Goal: Check status

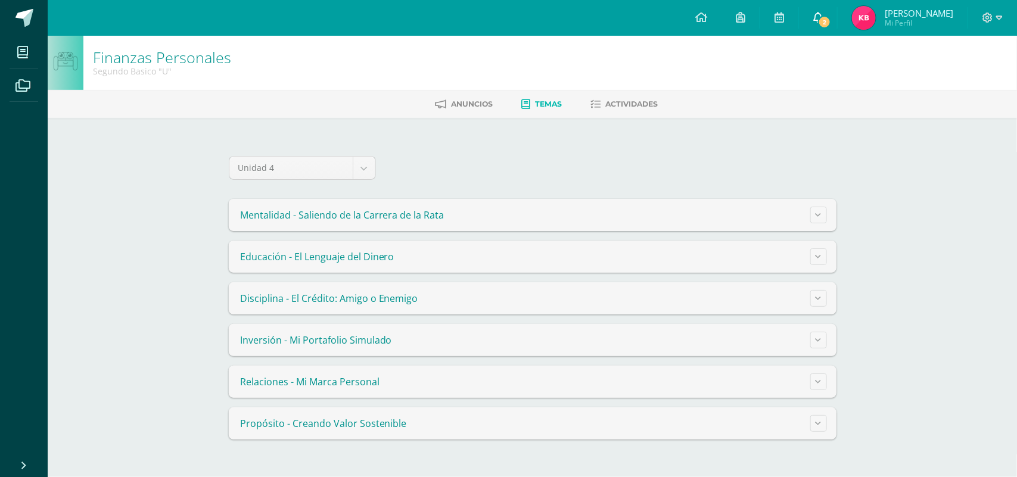
click at [818, 26] on span "2" at bounding box center [824, 21] width 13 height 13
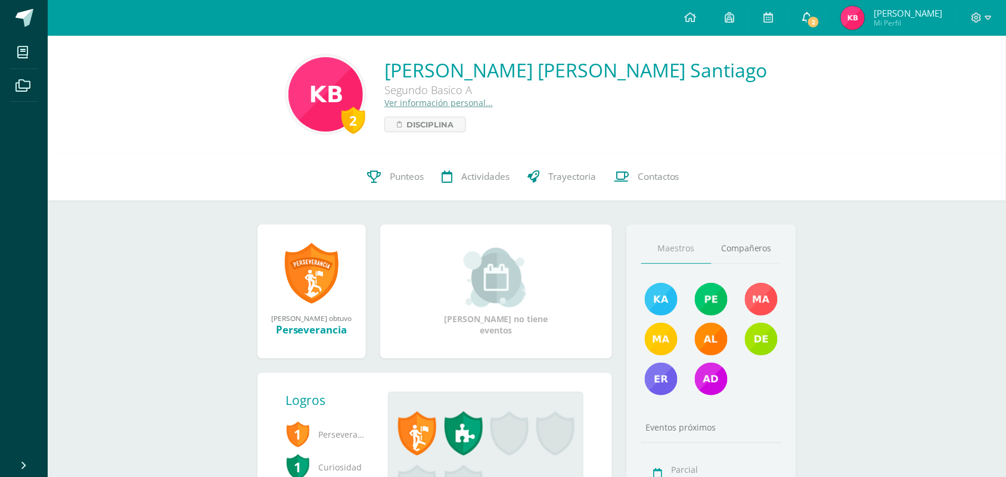
click at [804, 15] on icon at bounding box center [807, 17] width 10 height 11
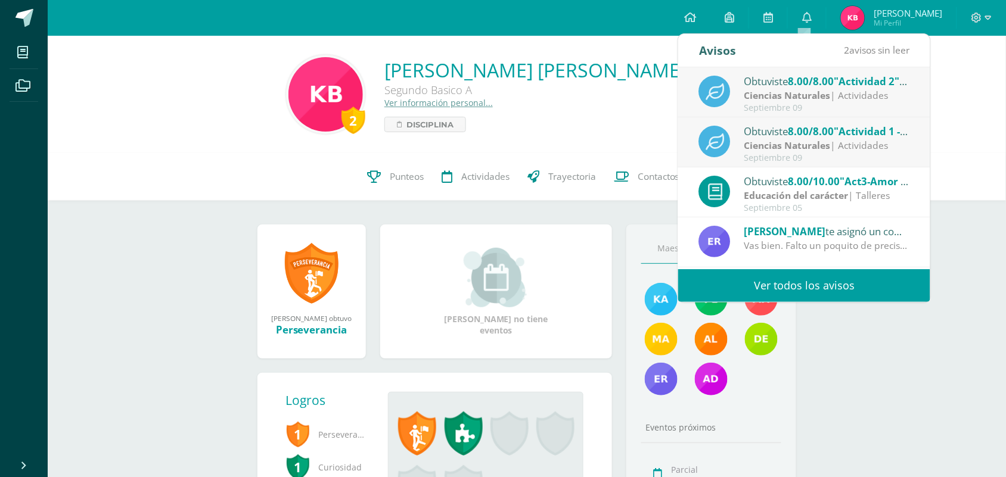
click at [801, 85] on span "8.00/8.00" at bounding box center [811, 81] width 46 height 14
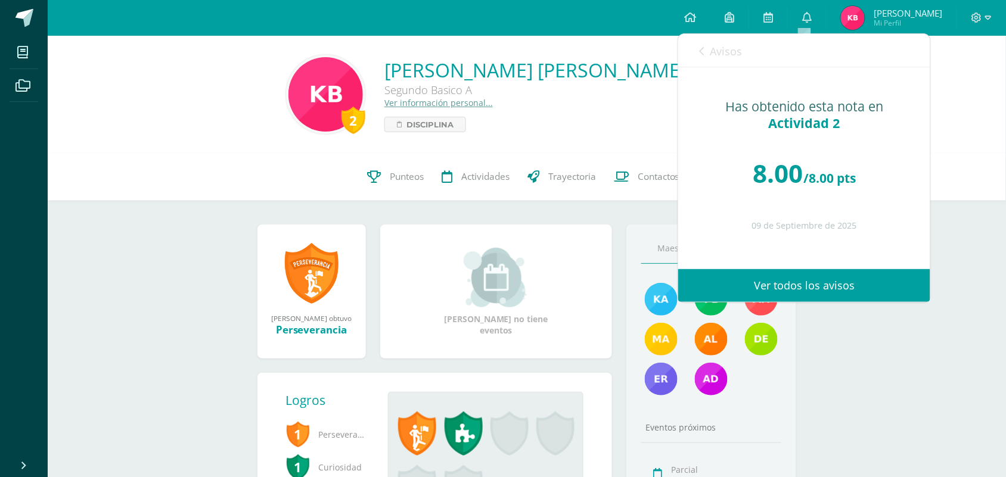
click at [707, 49] on link "Avisos" at bounding box center [720, 51] width 43 height 34
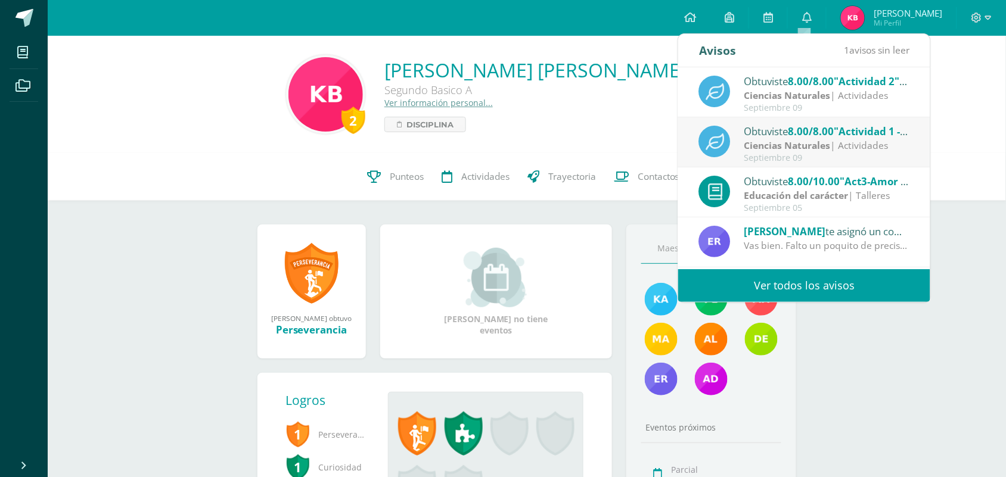
click at [820, 149] on strong "Ciencias Naturales" at bounding box center [787, 145] width 86 height 13
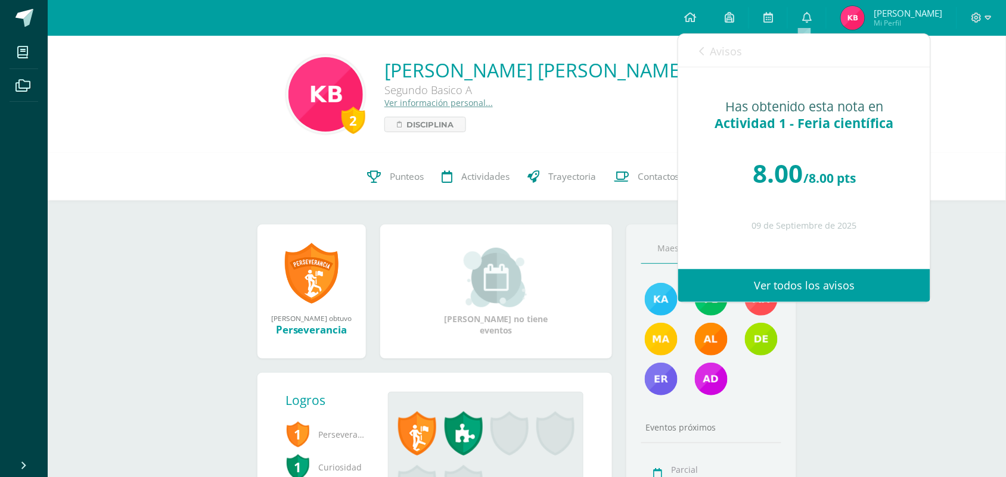
click at [711, 52] on span "Avisos" at bounding box center [726, 51] width 32 height 14
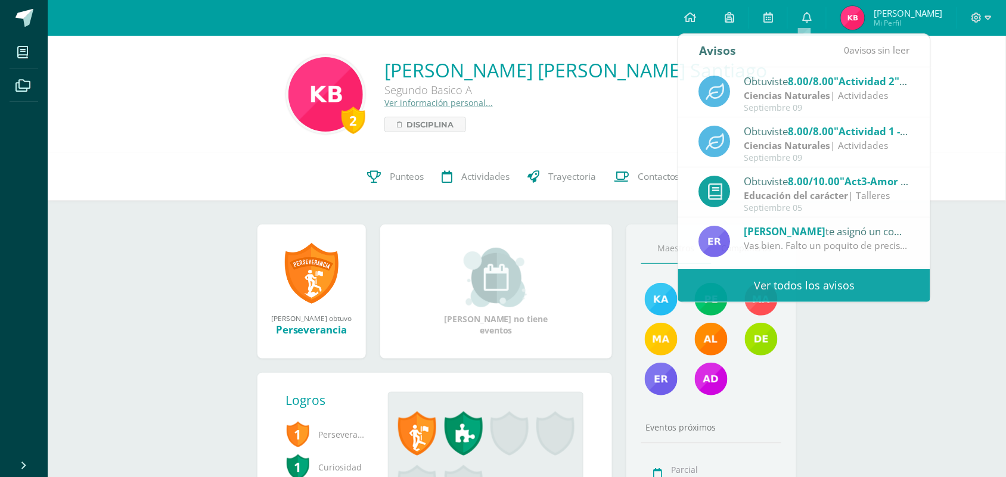
click at [1002, 102] on div "2 [PERSON_NAME] [PERSON_NAME] Santiago Segundo Basico A Ver información persona…" at bounding box center [527, 94] width 958 height 117
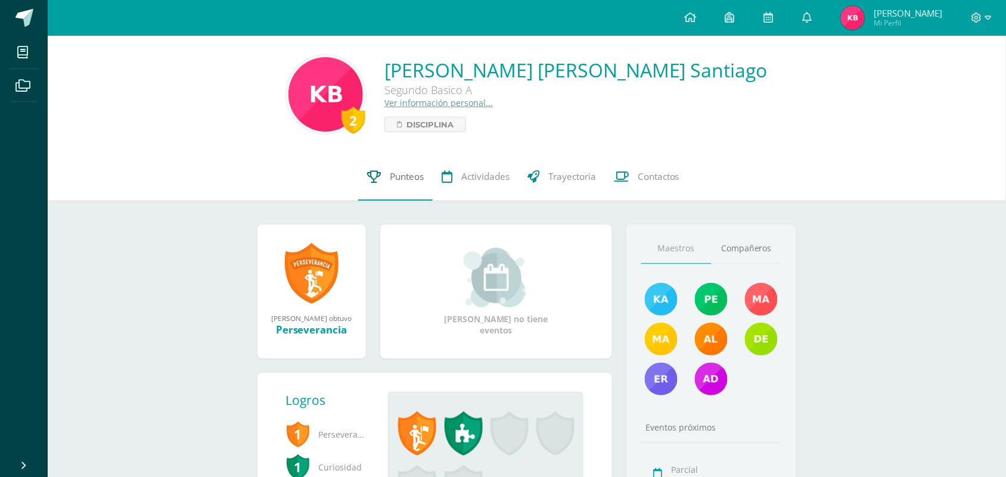
click at [408, 176] on span "Punteos" at bounding box center [407, 176] width 34 height 13
